Goal: Task Accomplishment & Management: Use online tool/utility

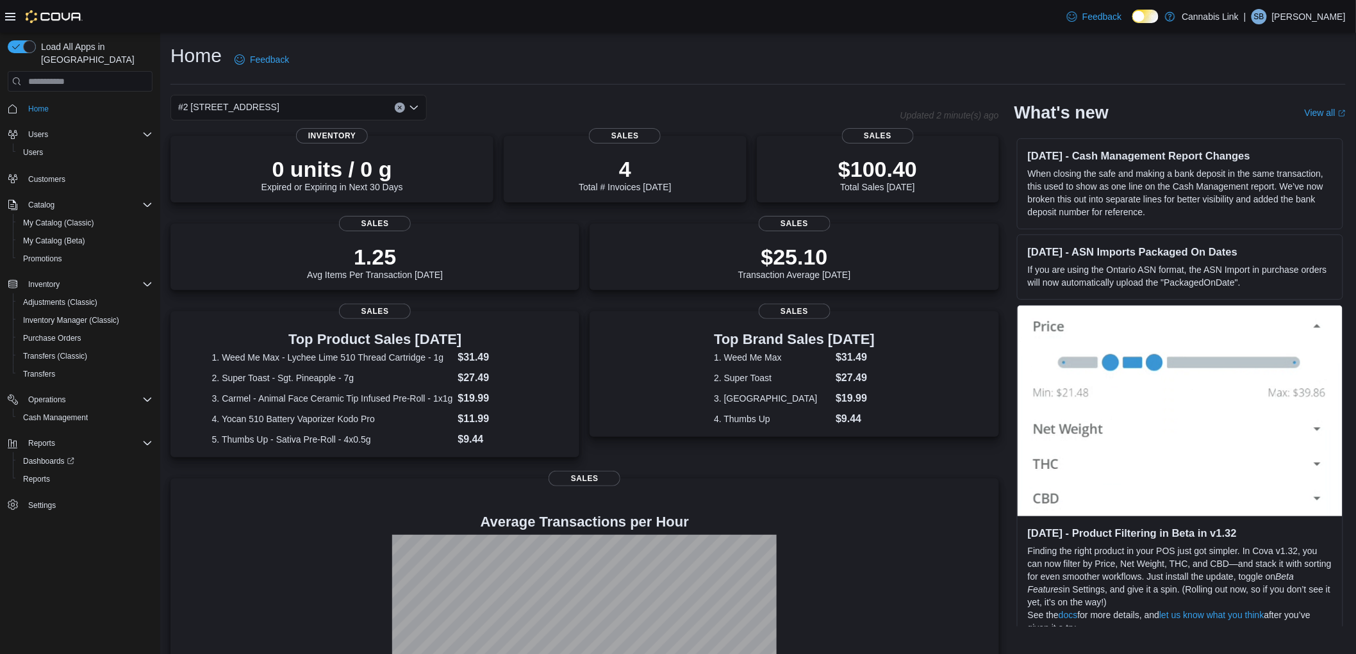
click at [290, 113] on div "#2 [STREET_ADDRESS]" at bounding box center [298, 108] width 256 height 26
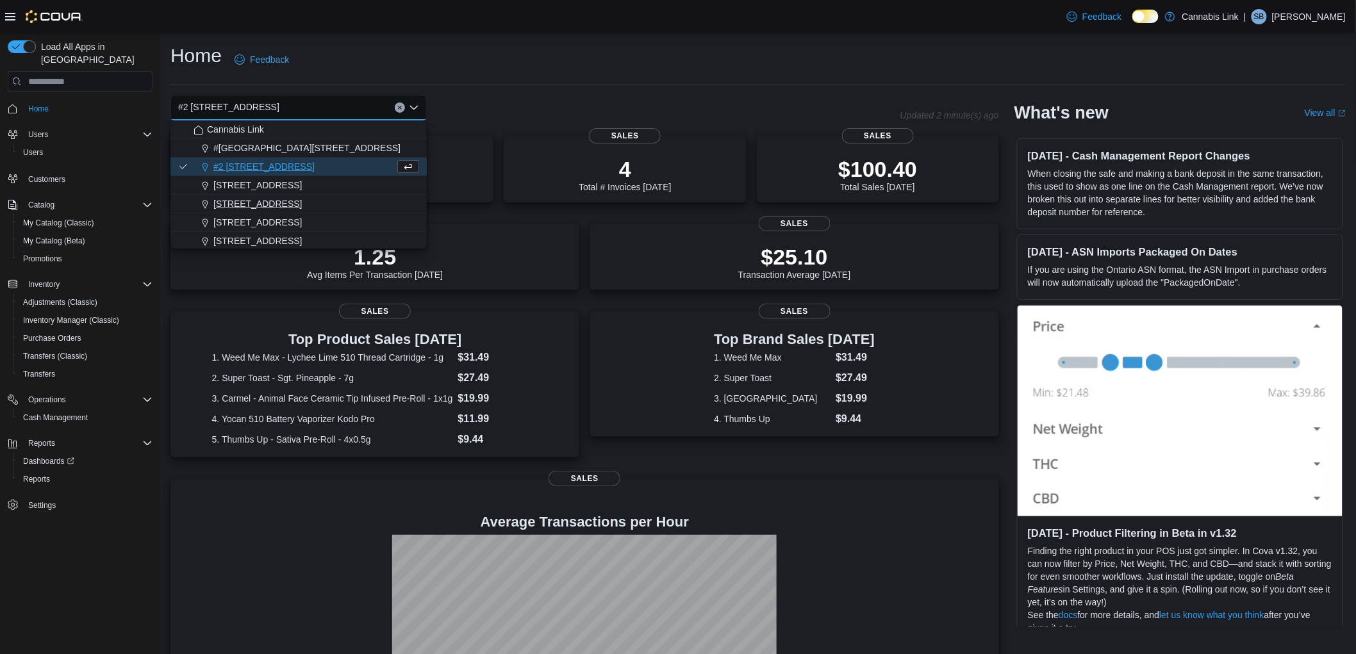
click at [286, 197] on span "[STREET_ADDRESS]" at bounding box center [257, 203] width 88 height 13
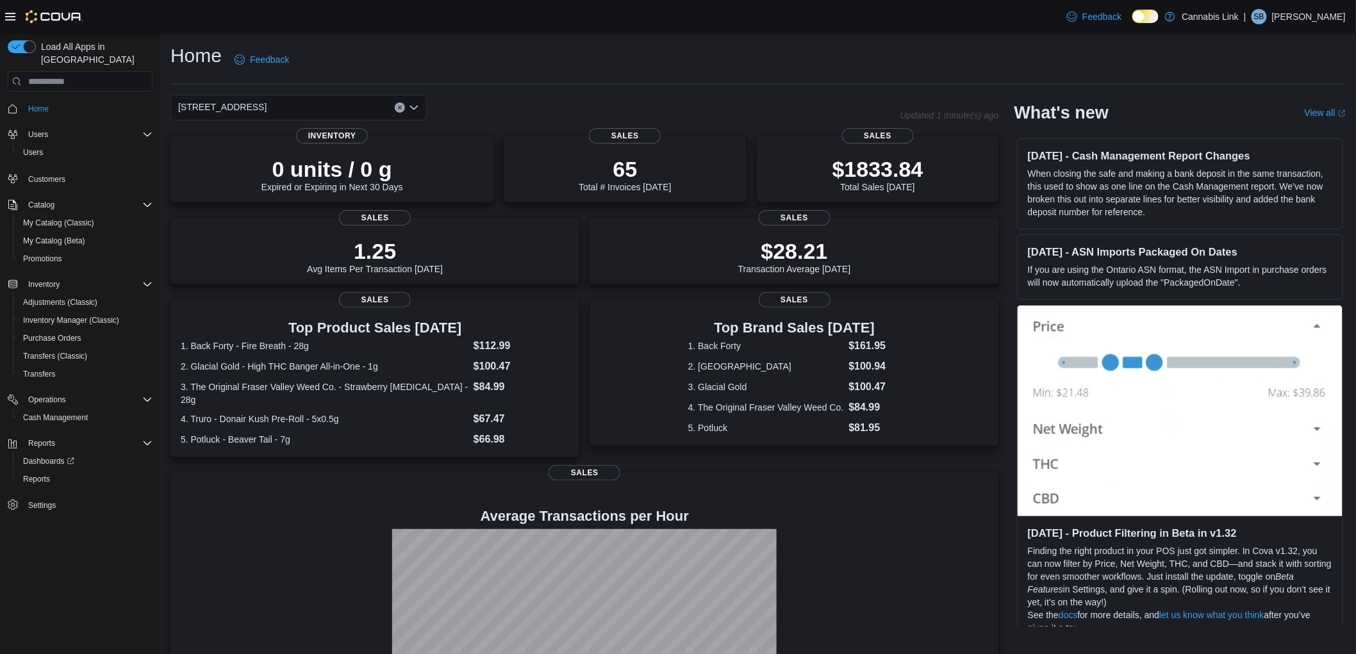
click at [336, 104] on div "[STREET_ADDRESS] Selected. [STREET_ADDRESS] Press Backspace to delete [STREET_A…" at bounding box center [298, 108] width 256 height 26
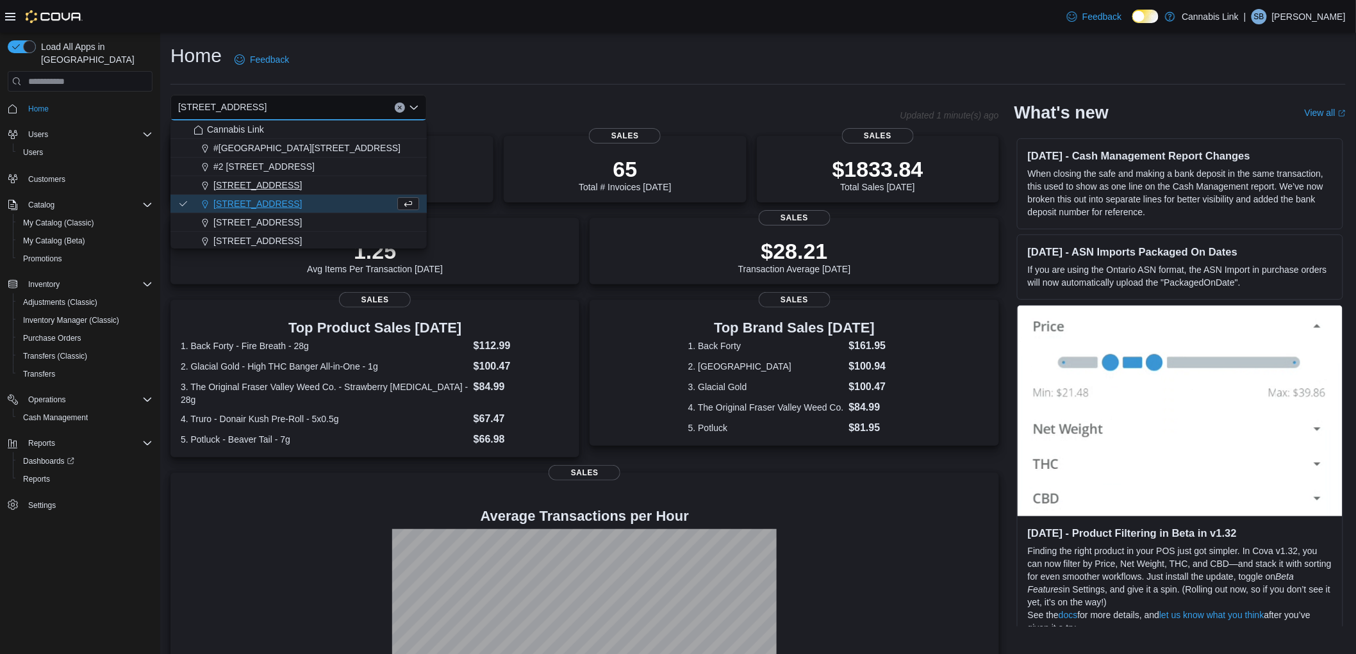
click at [293, 189] on span "[STREET_ADDRESS]" at bounding box center [257, 185] width 88 height 13
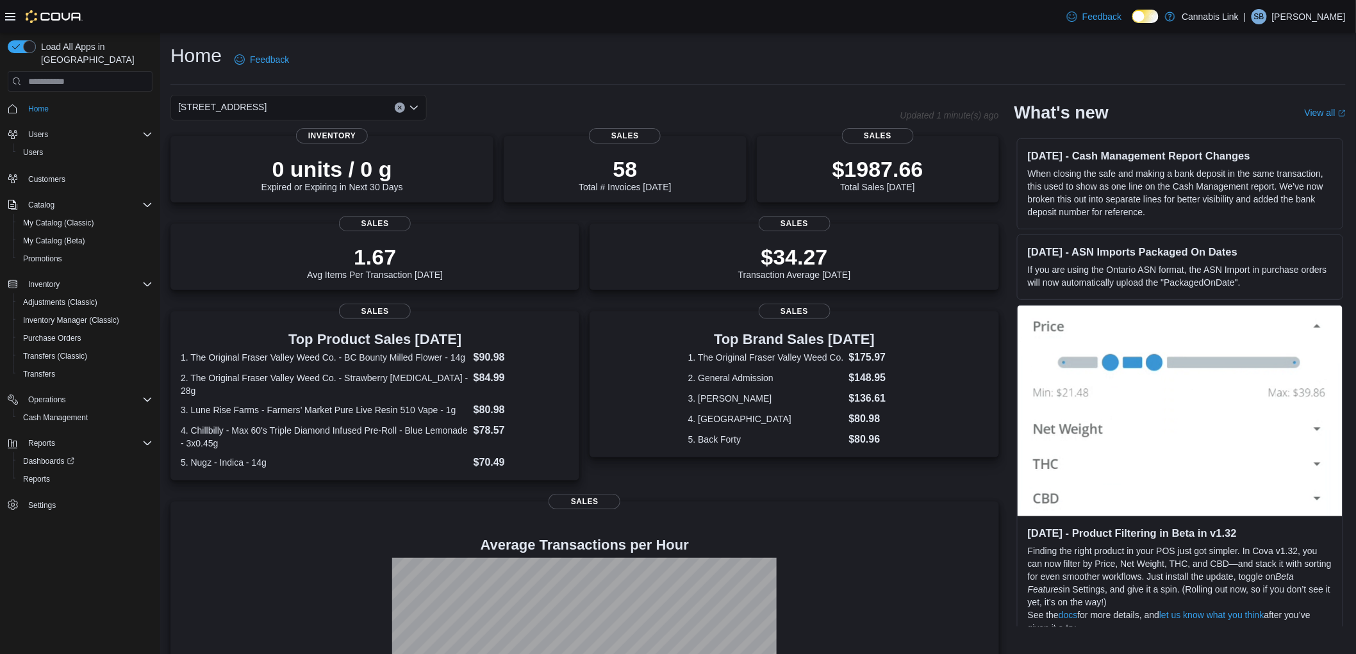
click at [342, 101] on div "[STREET_ADDRESS] Selected. [STREET_ADDRESS]. Press Backspace to delete [STREET_…" at bounding box center [298, 108] width 256 height 26
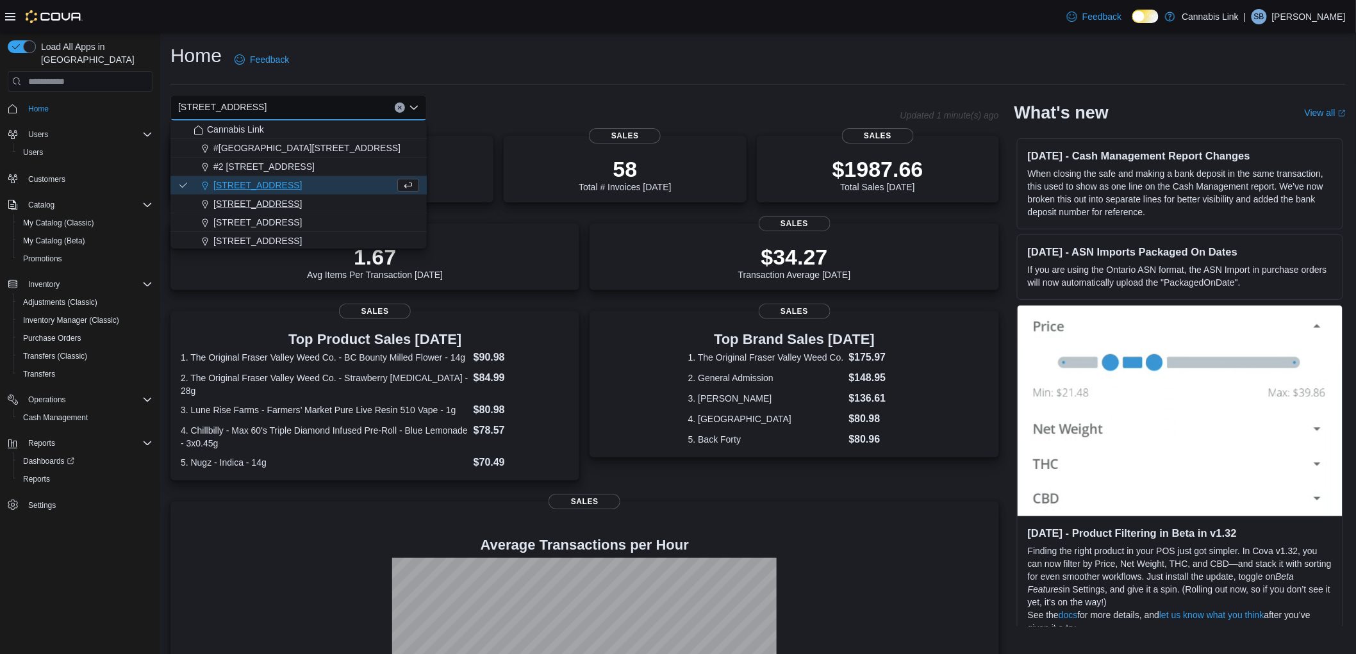
click at [295, 208] on span "[STREET_ADDRESS]" at bounding box center [257, 203] width 88 height 13
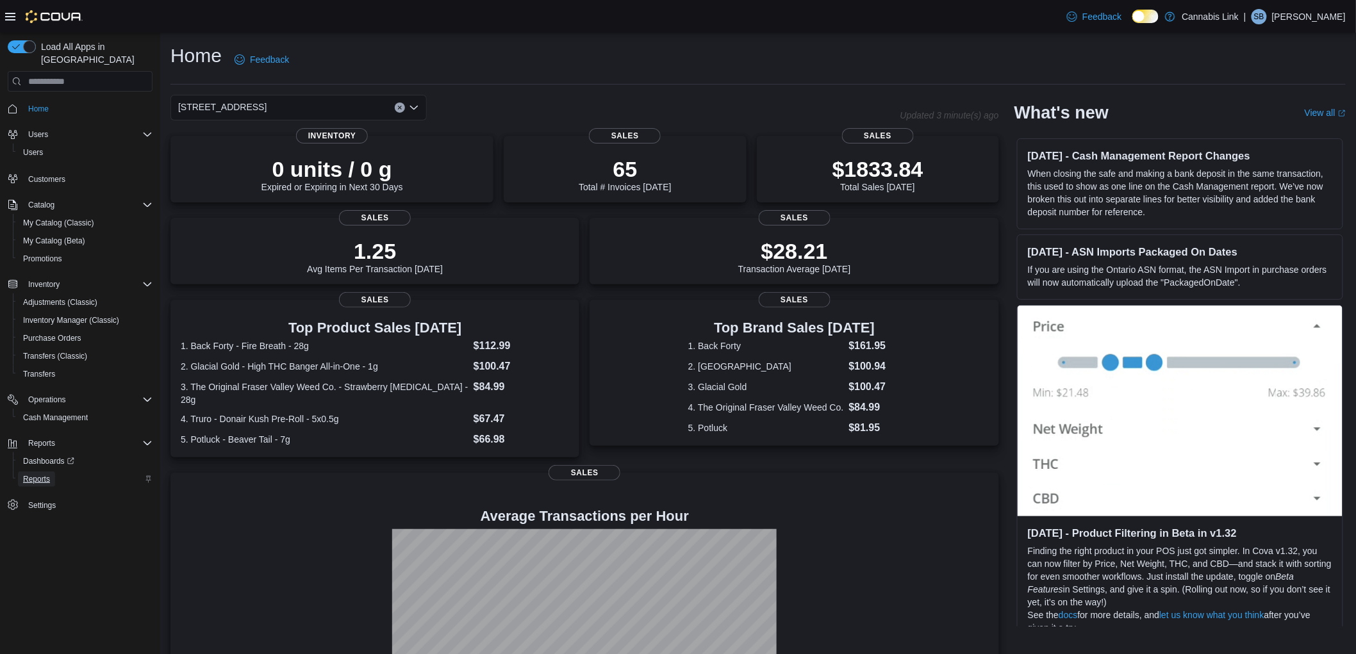
click at [54, 471] on link "Reports" at bounding box center [36, 478] width 37 height 15
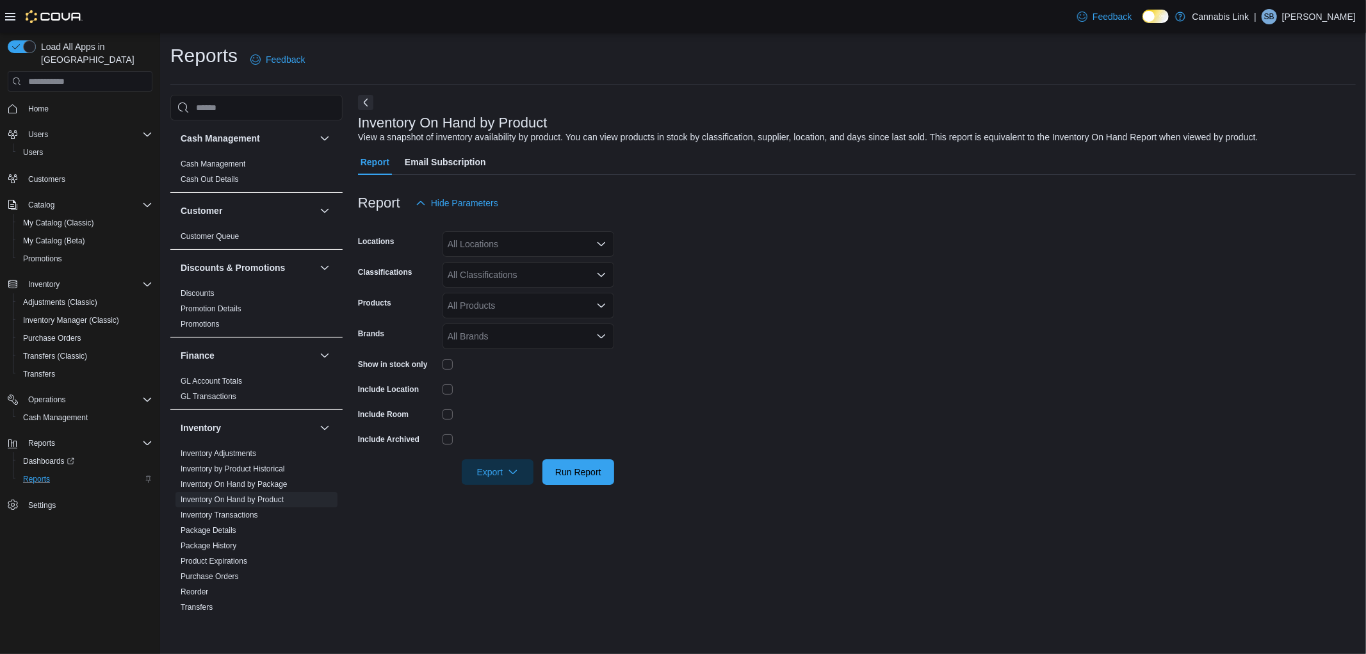
click at [482, 244] on div "All Locations" at bounding box center [529, 244] width 172 height 26
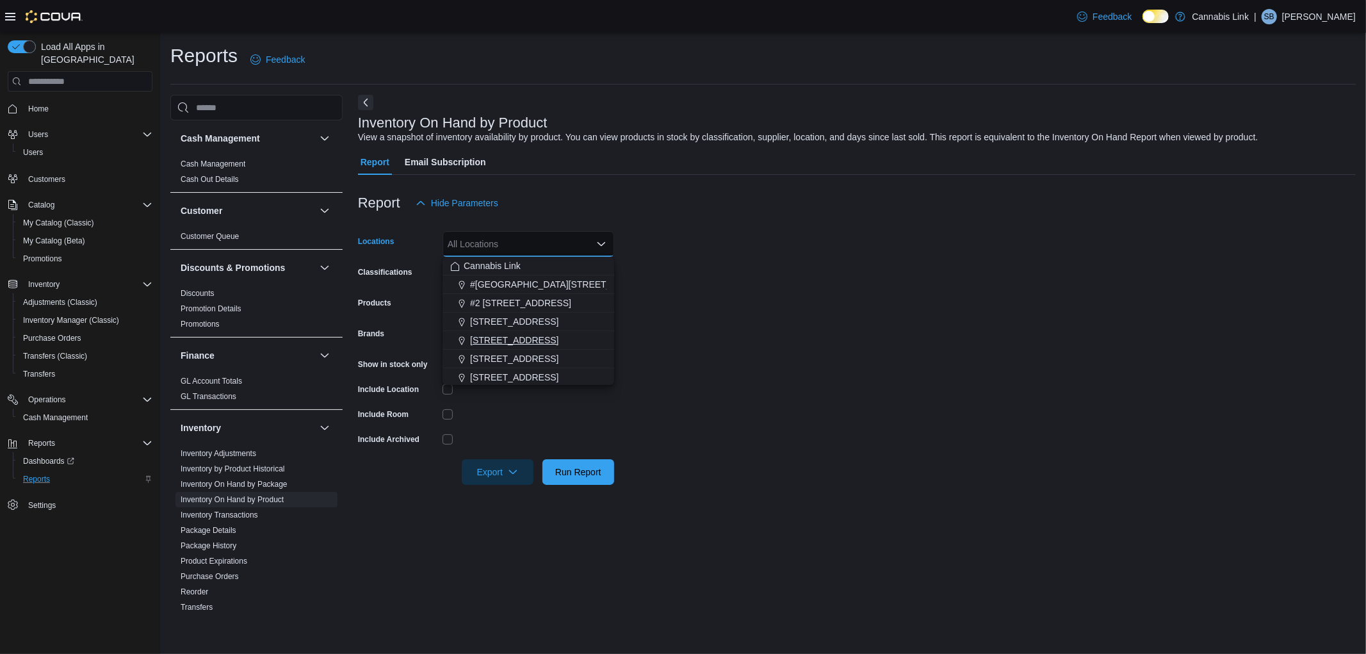
click at [528, 336] on span "[STREET_ADDRESS]" at bounding box center [514, 340] width 88 height 13
click at [908, 325] on form "Locations [STREET_ADDRESS] Selected. [STREET_ADDRESS] Press Backspace to delete…" at bounding box center [857, 350] width 998 height 269
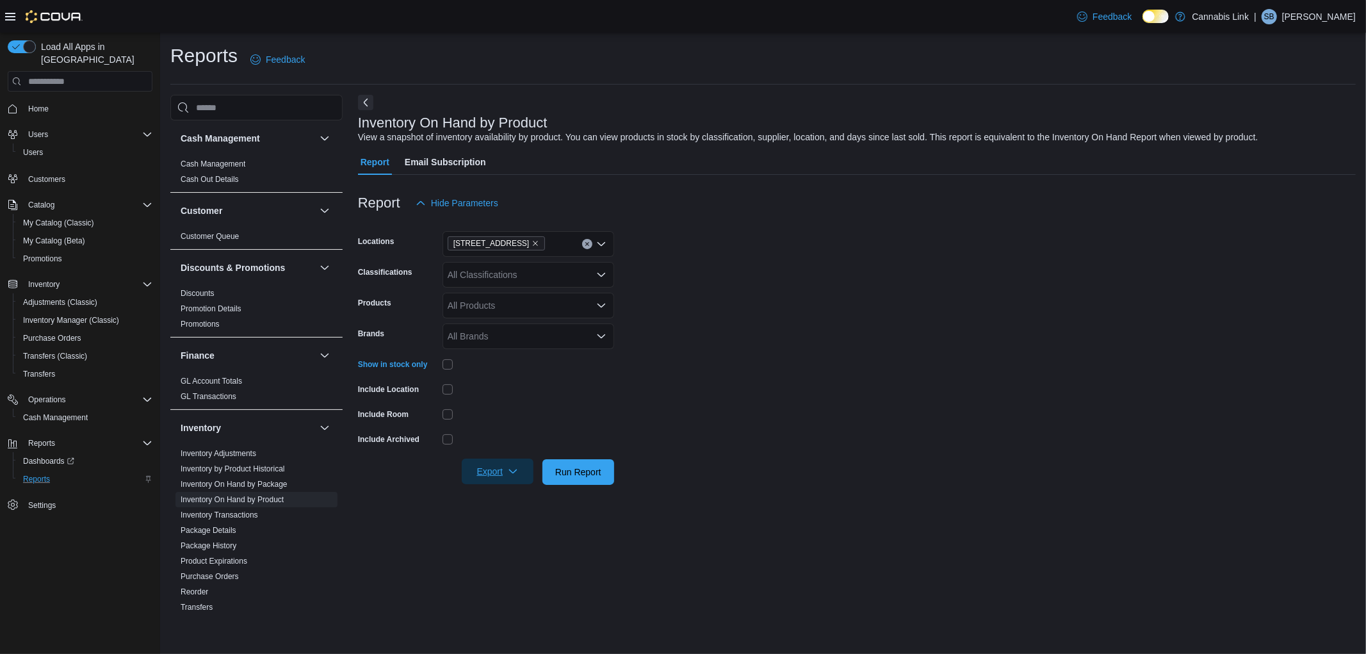
click at [507, 469] on span "Export" at bounding box center [498, 472] width 56 height 26
click at [521, 498] on span "Export to Excel" at bounding box center [500, 498] width 58 height 10
